Goal: Information Seeking & Learning: Learn about a topic

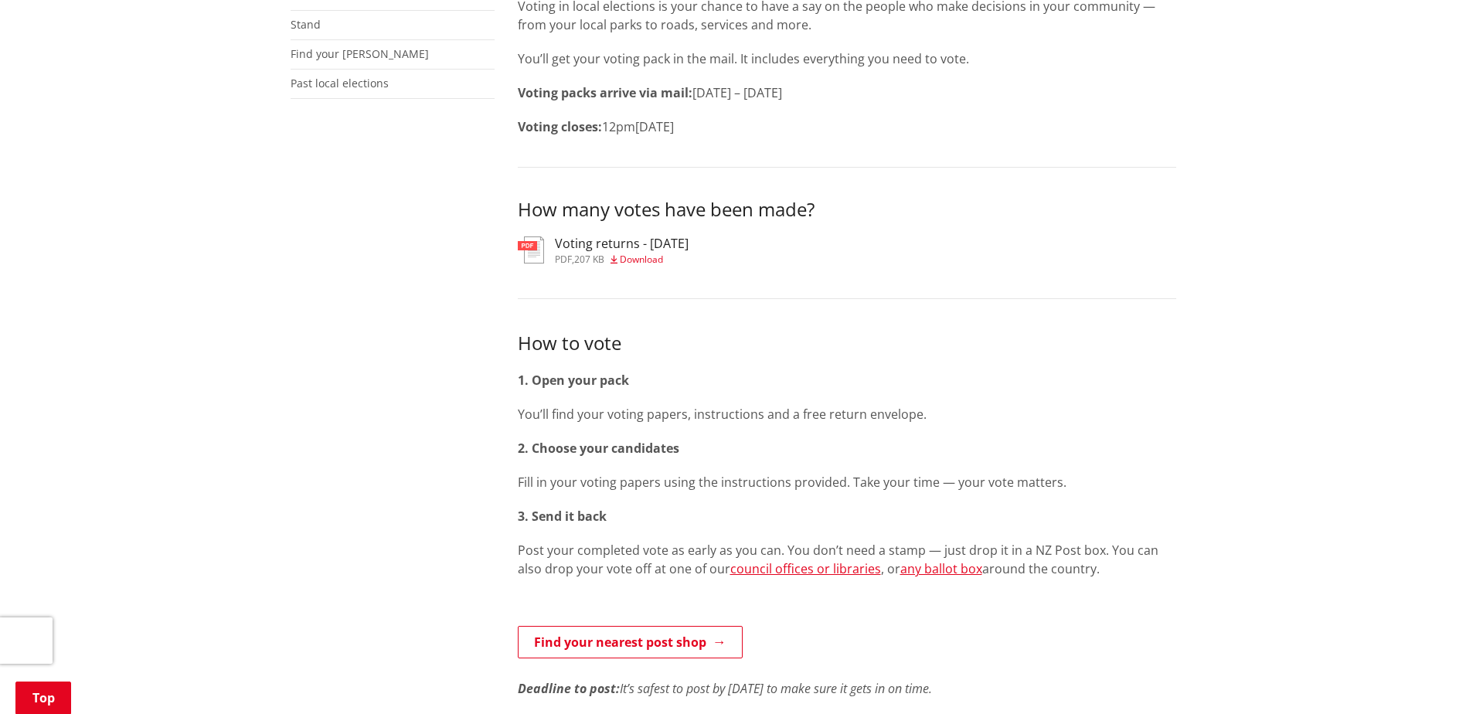
scroll to position [464, 0]
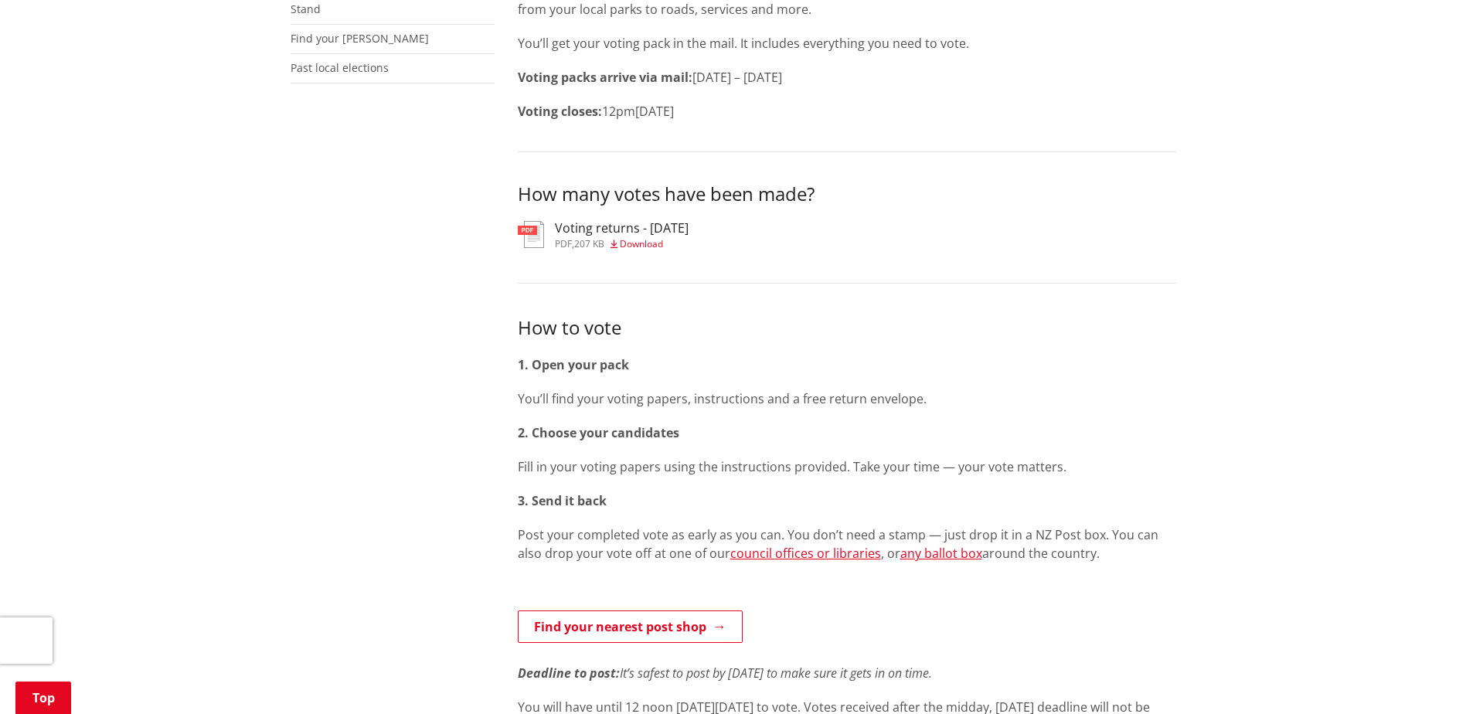
click at [625, 230] on h3 "Voting returns - [DATE]" at bounding box center [622, 228] width 134 height 15
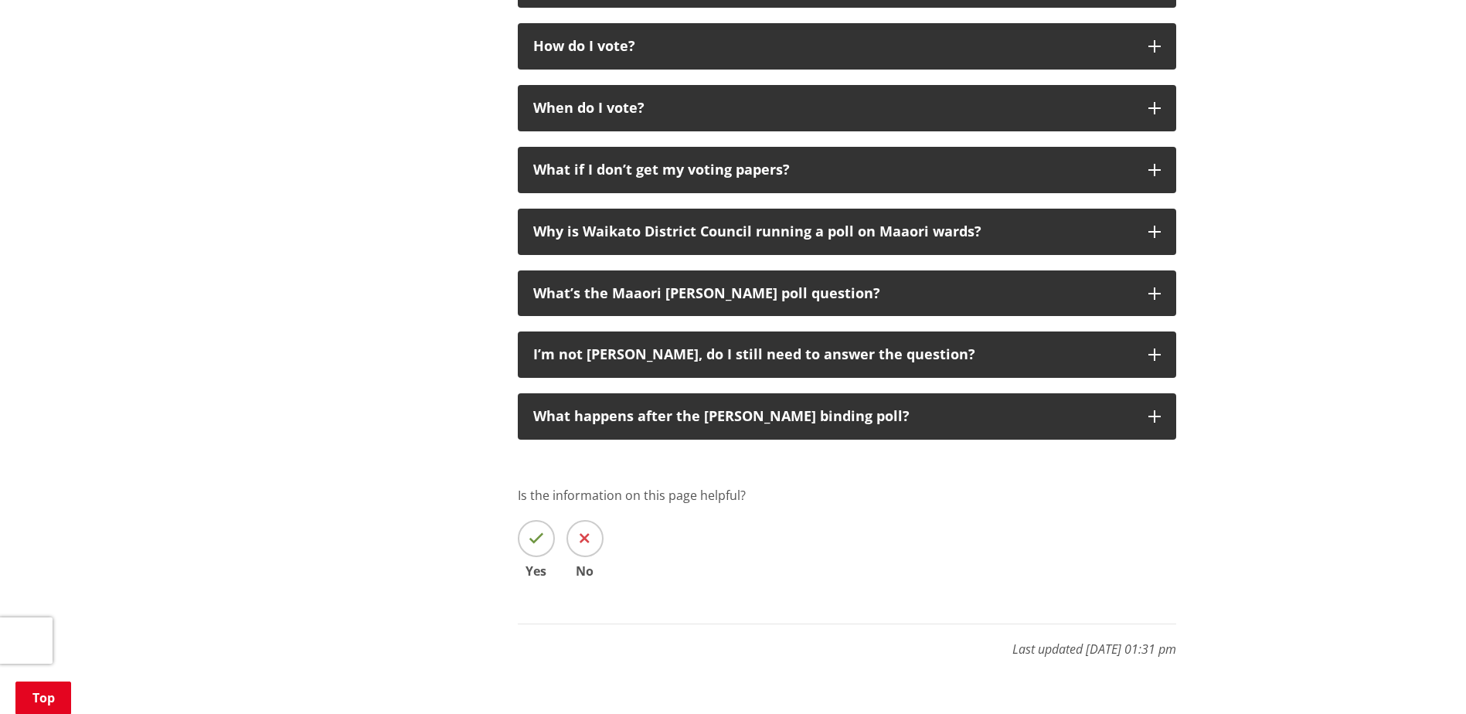
scroll to position [2705, 0]
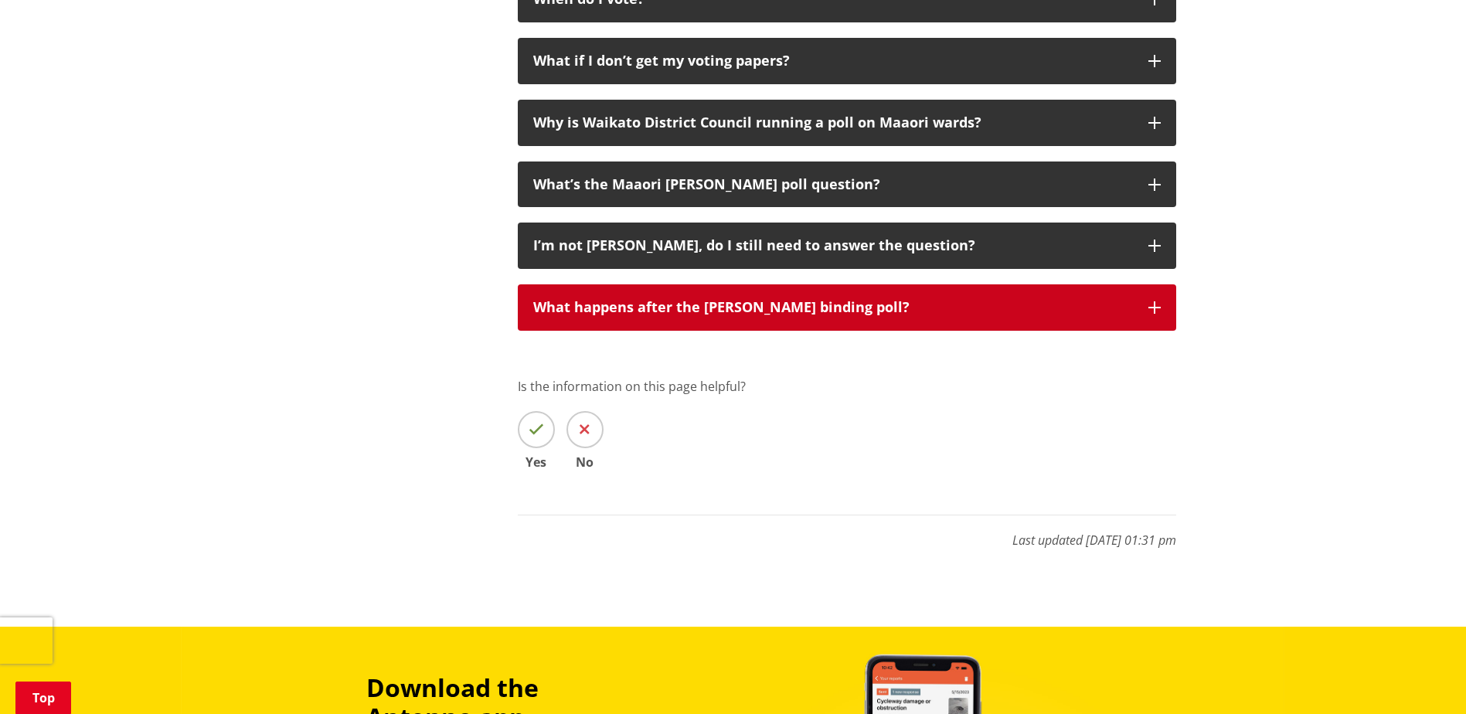
click at [774, 304] on div "What happens after the [PERSON_NAME] binding poll?" at bounding box center [833, 307] width 600 height 15
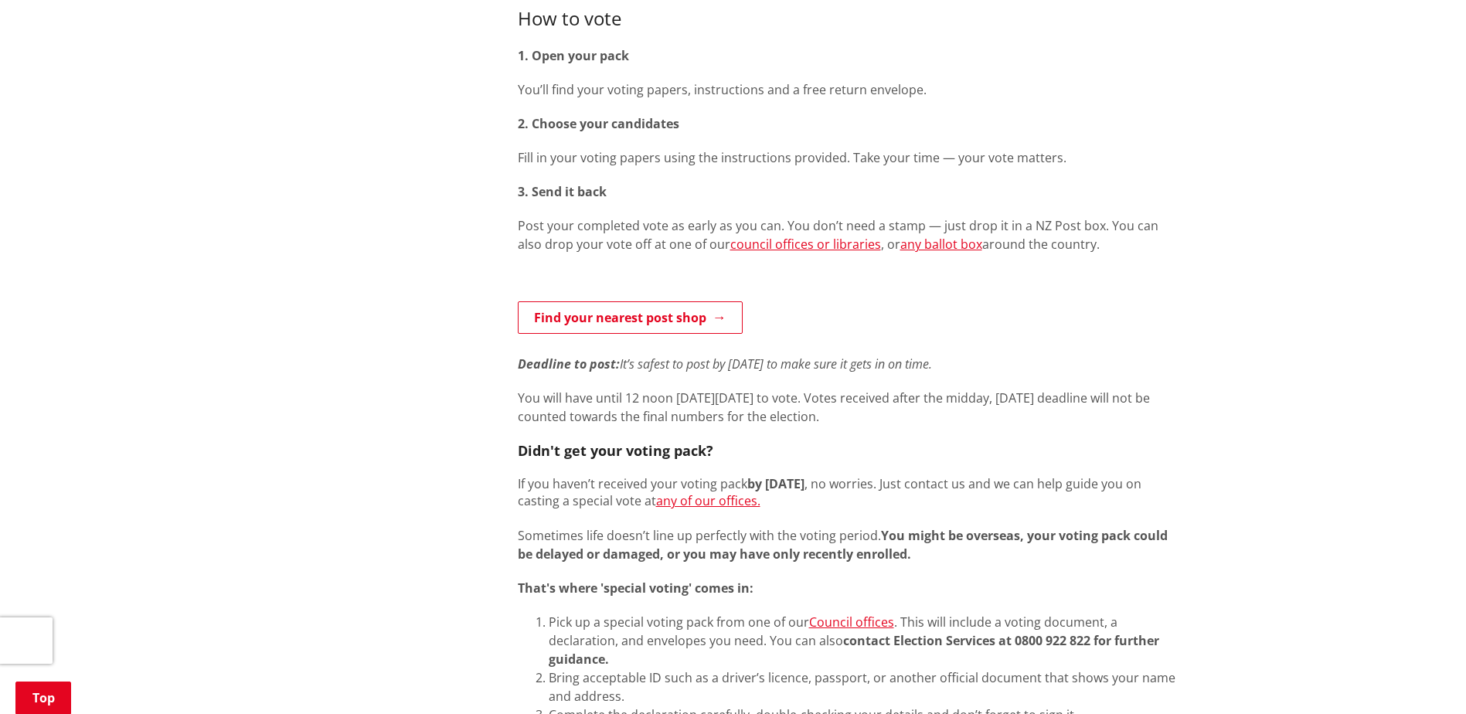
scroll to position [618, 0]
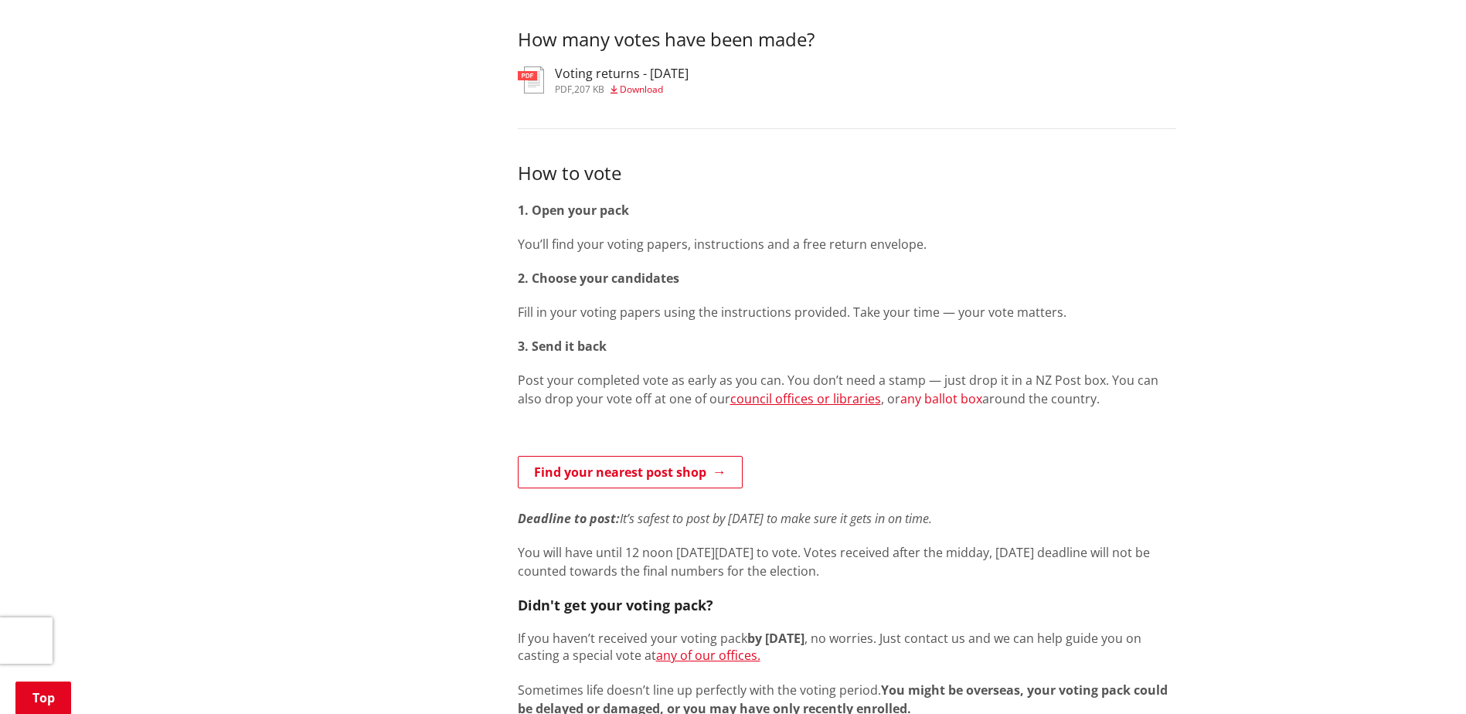
click at [924, 399] on link "any ballot box" at bounding box center [941, 398] width 82 height 17
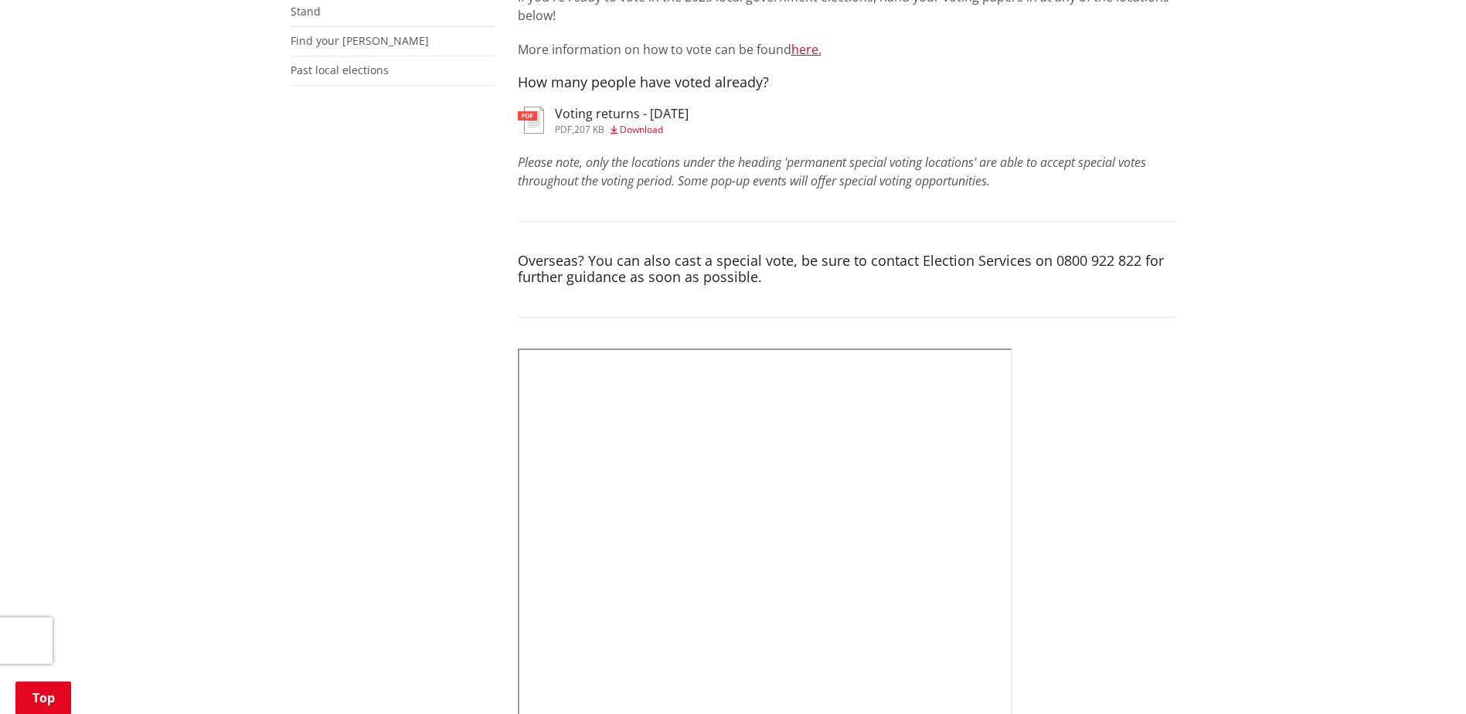
scroll to position [618, 0]
